Goal: Task Accomplishment & Management: Use online tool/utility

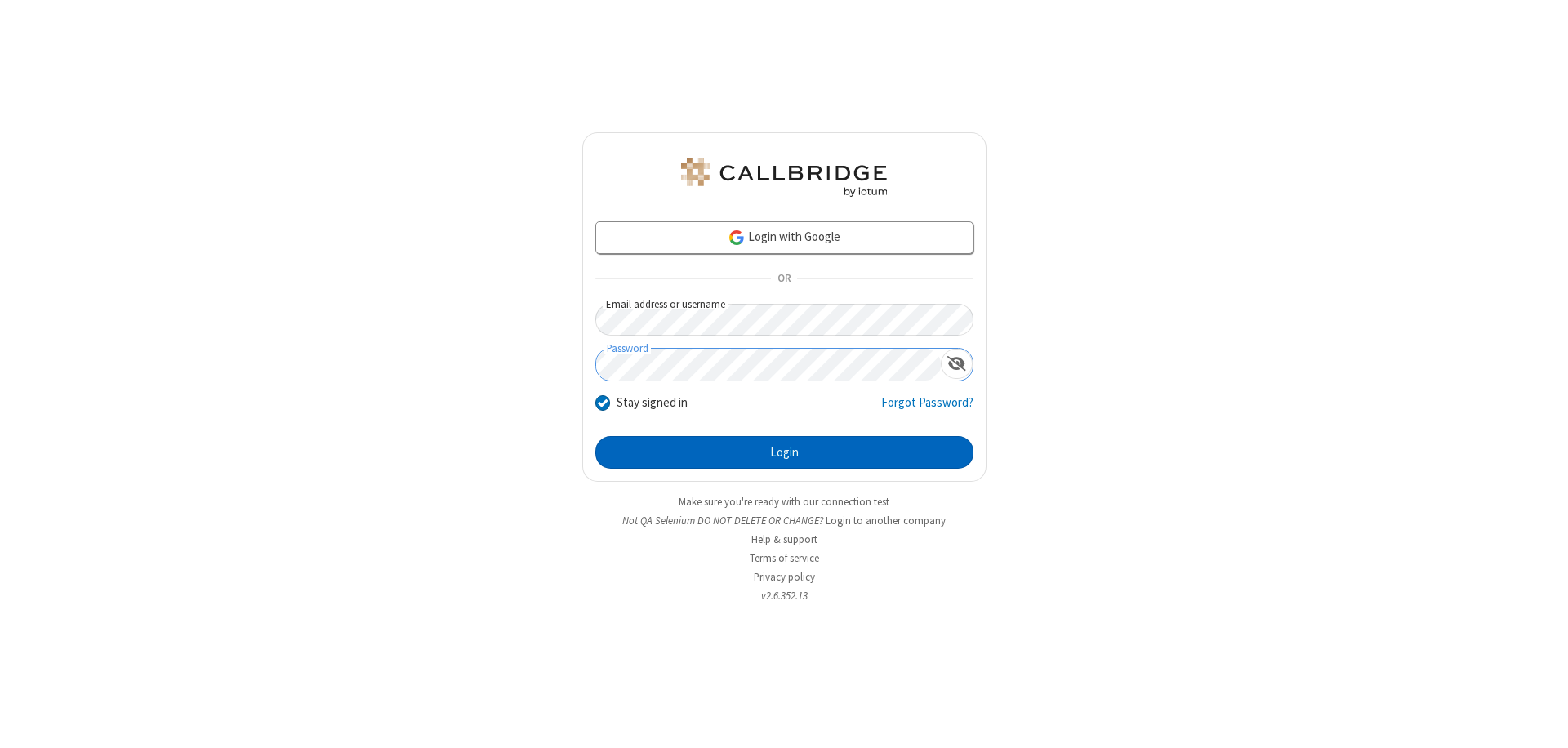
click at [784, 452] on button "Login" at bounding box center [785, 452] width 379 height 33
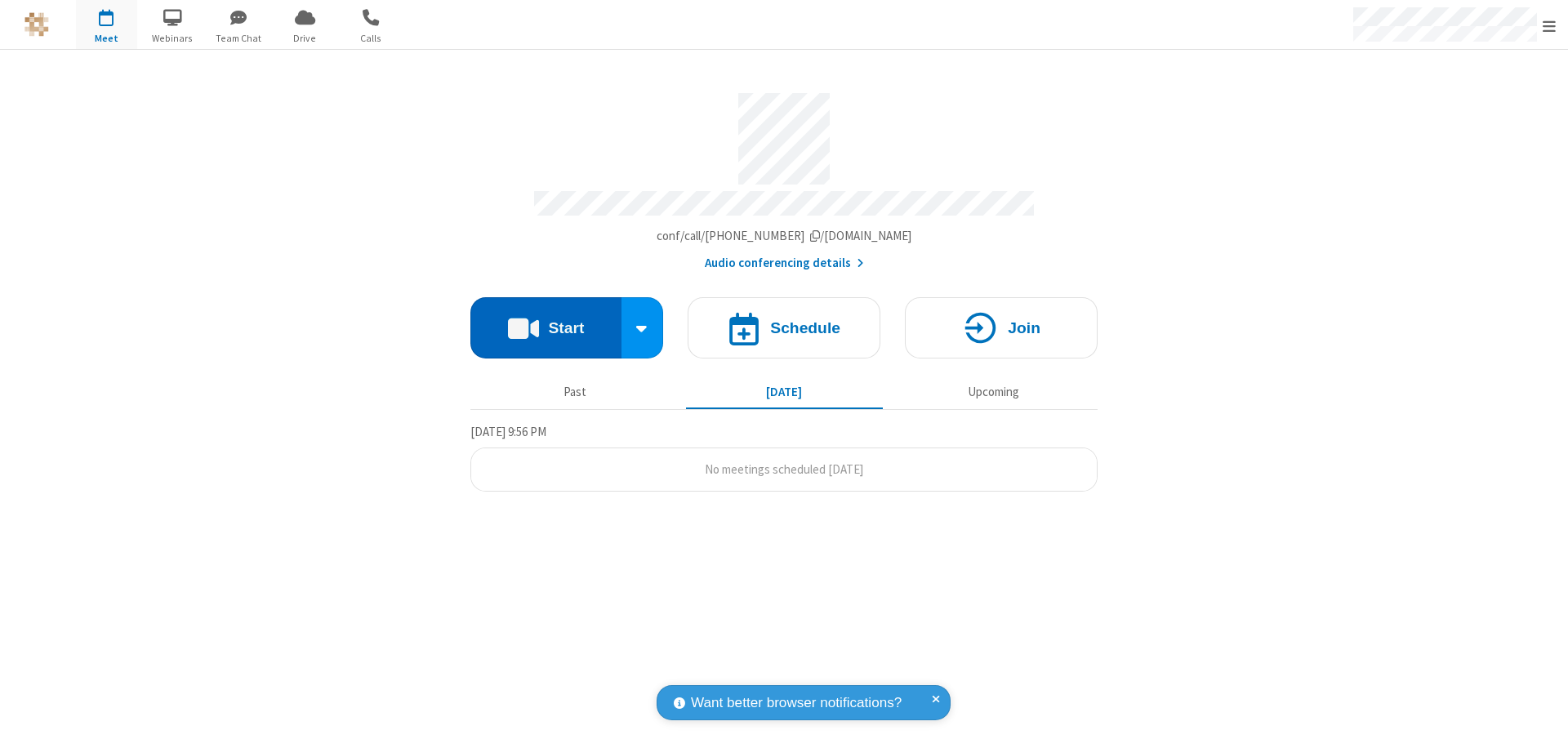
click at [546, 320] on button "Start" at bounding box center [546, 327] width 151 height 61
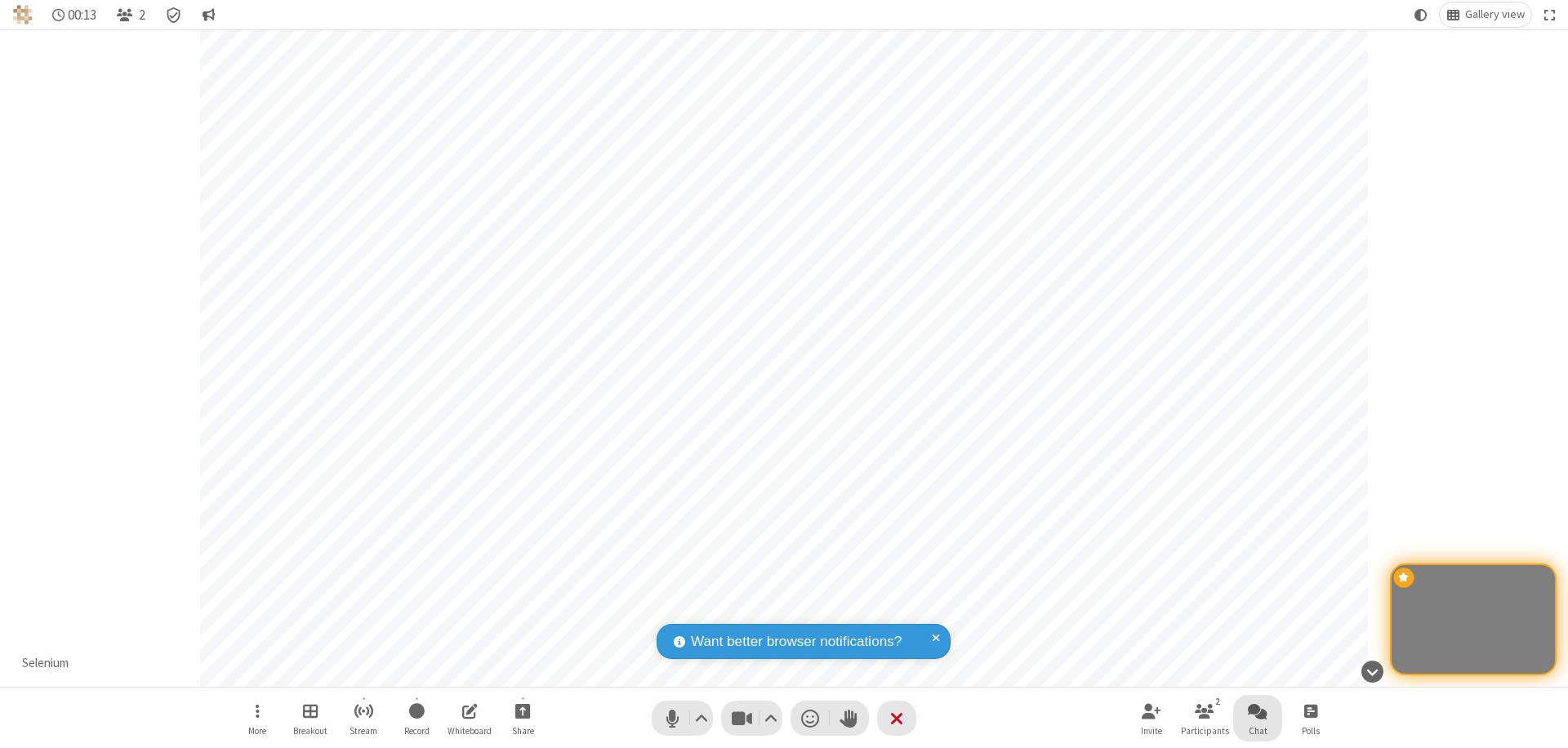
click at [1258, 710] on span "Open chat" at bounding box center [1258, 710] width 19 height 20
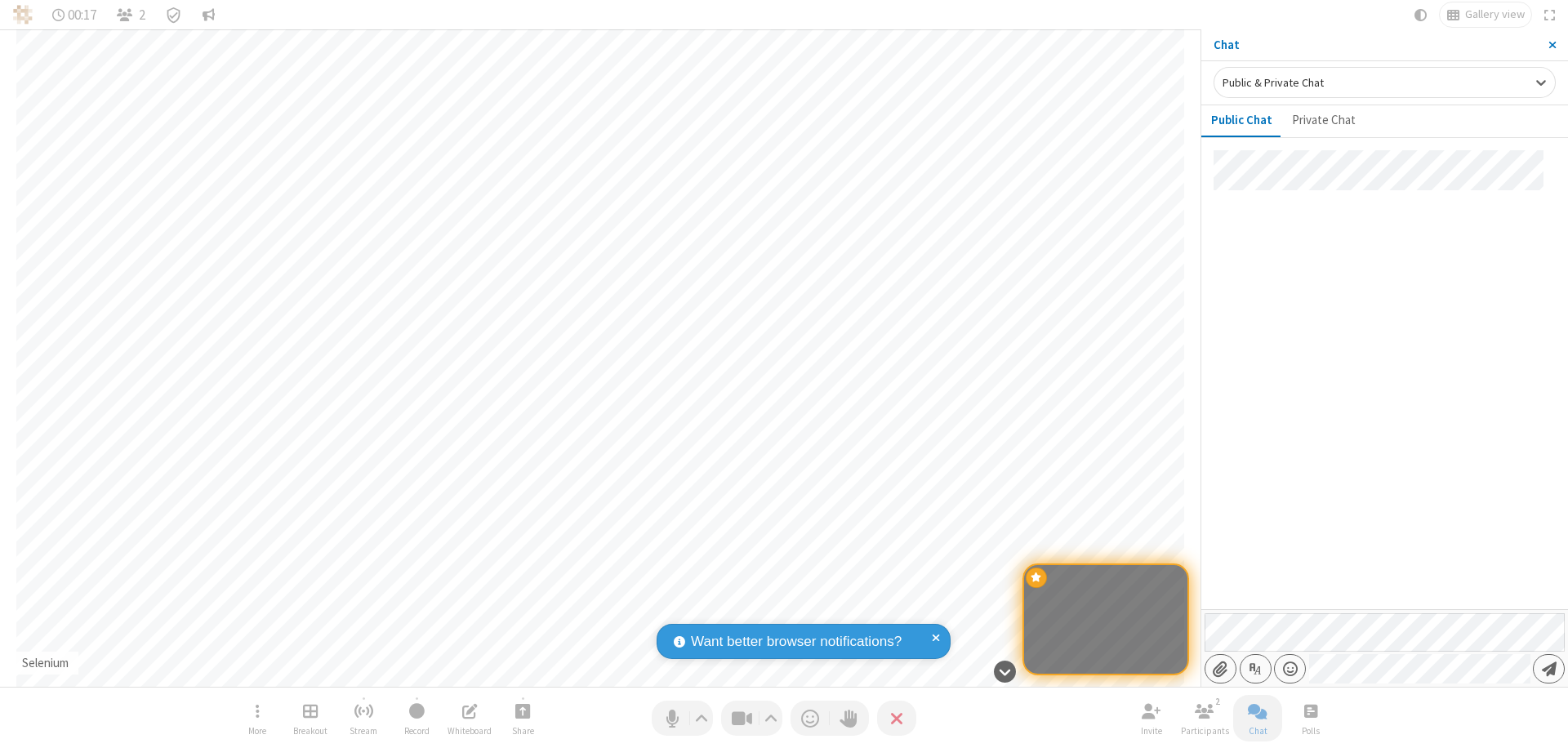
click at [1548, 668] on span "Send message" at bounding box center [1549, 668] width 14 height 16
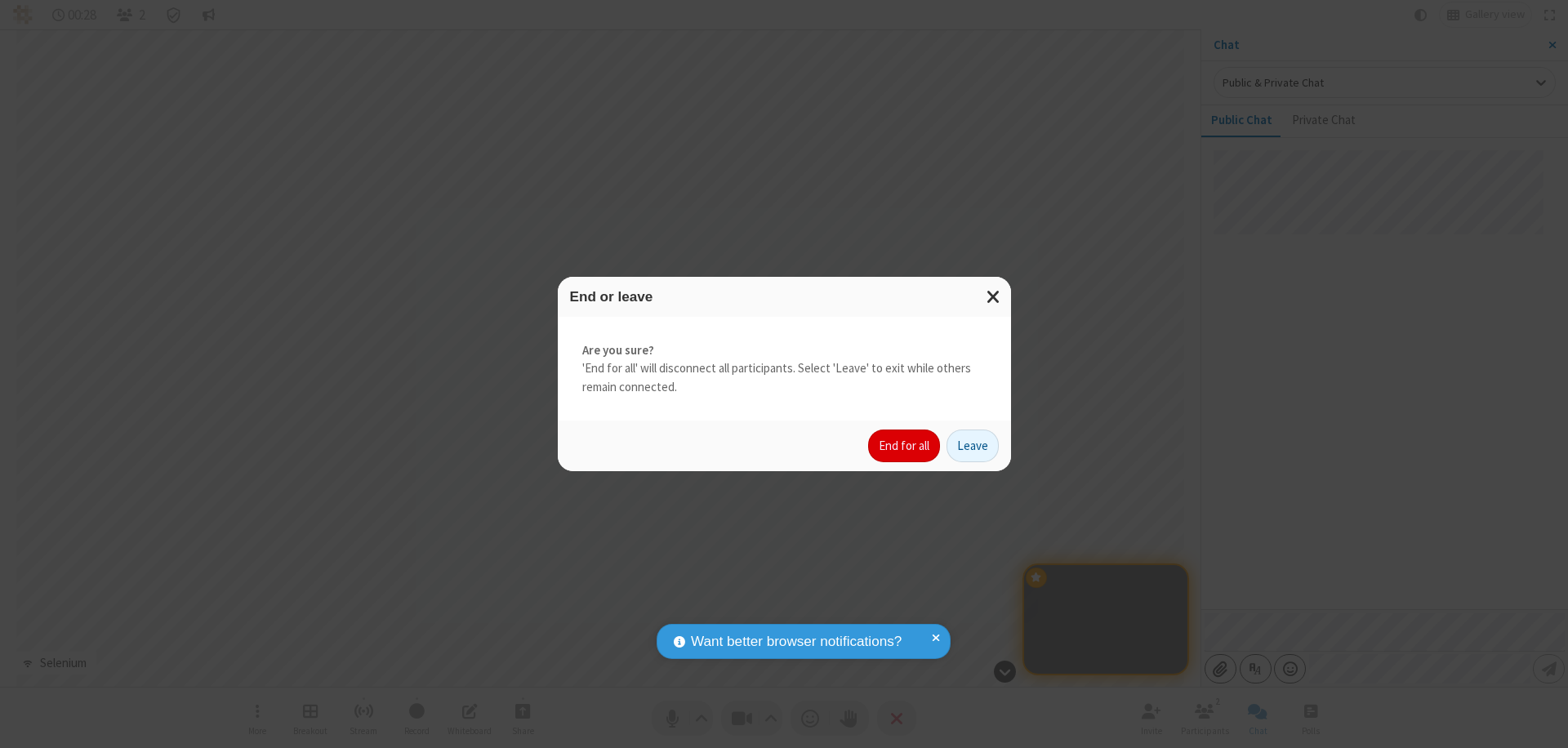
click at [905, 446] on button "End for all" at bounding box center [903, 446] width 72 height 33
